Goal: Information Seeking & Learning: Learn about a topic

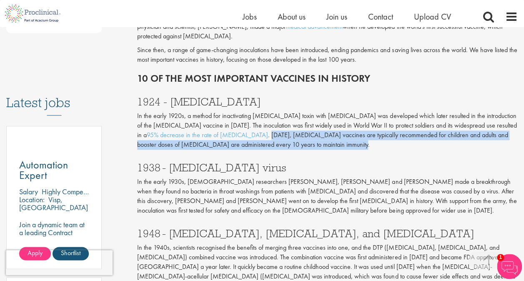
drag, startPoint x: 192, startPoint y: 137, endPoint x: 499, endPoint y: 141, distance: 307.0
click at [499, 141] on p "In the early 1920s, a method for inactivating [MEDICAL_DATA] toxin with [MEDICA…" at bounding box center [327, 130] width 380 height 38
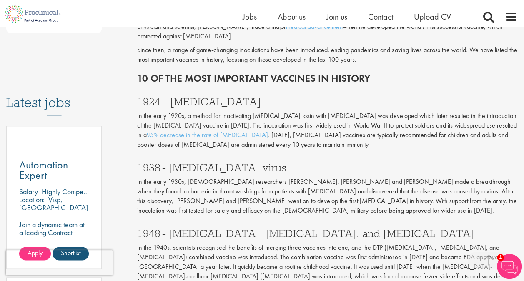
click at [390, 162] on h3 "1938 - [MEDICAL_DATA] virus" at bounding box center [327, 167] width 380 height 11
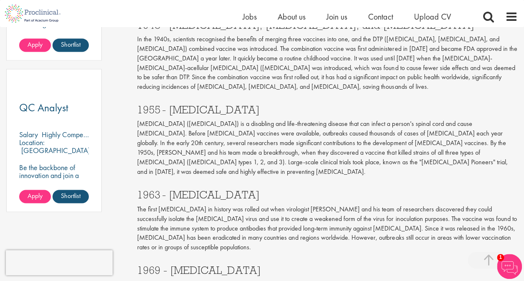
scroll to position [625, 0]
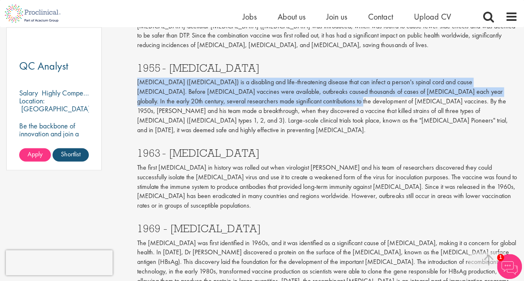
drag, startPoint x: 136, startPoint y: 70, endPoint x: 254, endPoint y: 91, distance: 120.1
click at [254, 91] on div "10 of the most important vaccines in history our consultant managing the role A…" at bounding box center [327, 84] width 393 height 1230
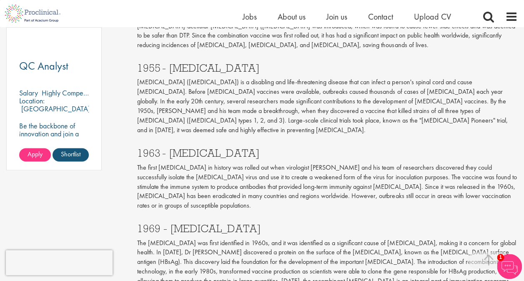
click at [397, 116] on div "1955 - [MEDICAL_DATA] [MEDICAL_DATA] ([MEDICAL_DATA]) is a disabling and life-t…" at bounding box center [327, 96] width 393 height 85
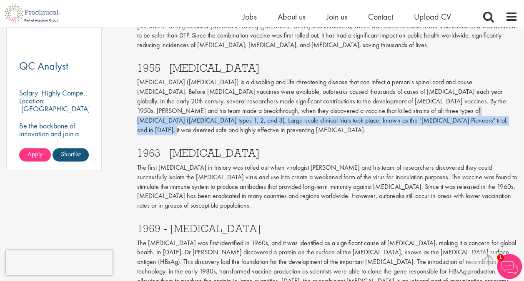
drag, startPoint x: 342, startPoint y: 117, endPoint x: 328, endPoint y: 105, distance: 18.9
click at [328, 105] on div "1955 - [MEDICAL_DATA] [MEDICAL_DATA] ([MEDICAL_DATA]) is a disabling and life-t…" at bounding box center [327, 96] width 393 height 85
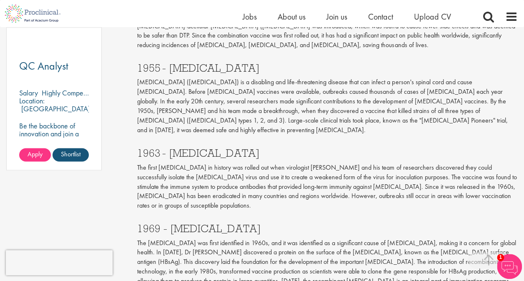
drag, startPoint x: 328, startPoint y: 105, endPoint x: 386, endPoint y: 135, distance: 64.8
click at [386, 147] on h3 "1963 - [MEDICAL_DATA]" at bounding box center [327, 152] width 380 height 11
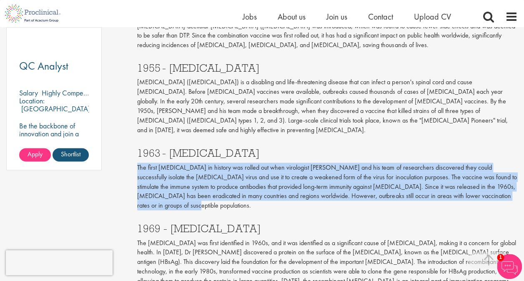
drag, startPoint x: 137, startPoint y: 145, endPoint x: 514, endPoint y: 176, distance: 378.5
click at [514, 176] on div "10 of the most important vaccines in history our consultant managing the role A…" at bounding box center [327, 84] width 393 height 1230
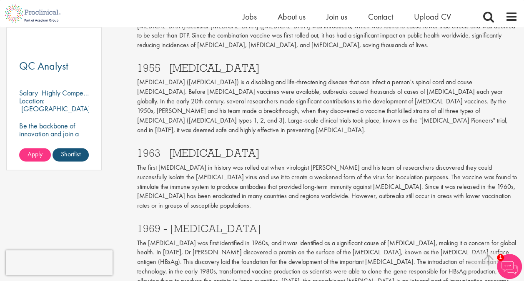
click at [391, 214] on div "1969 - [MEDICAL_DATA] The [MEDICAL_DATA] was first identified in 1960s, and it …" at bounding box center [327, 256] width 393 height 85
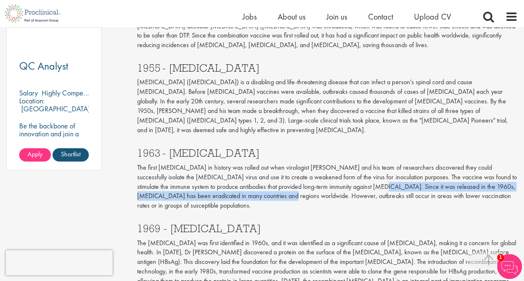
drag, startPoint x: 345, startPoint y: 167, endPoint x: 238, endPoint y: 174, distance: 106.9
click at [238, 174] on p "The first [MEDICAL_DATA] in history was rolled out when virologist [PERSON_NAME…" at bounding box center [327, 185] width 380 height 47
